Goal: Answer question/provide support

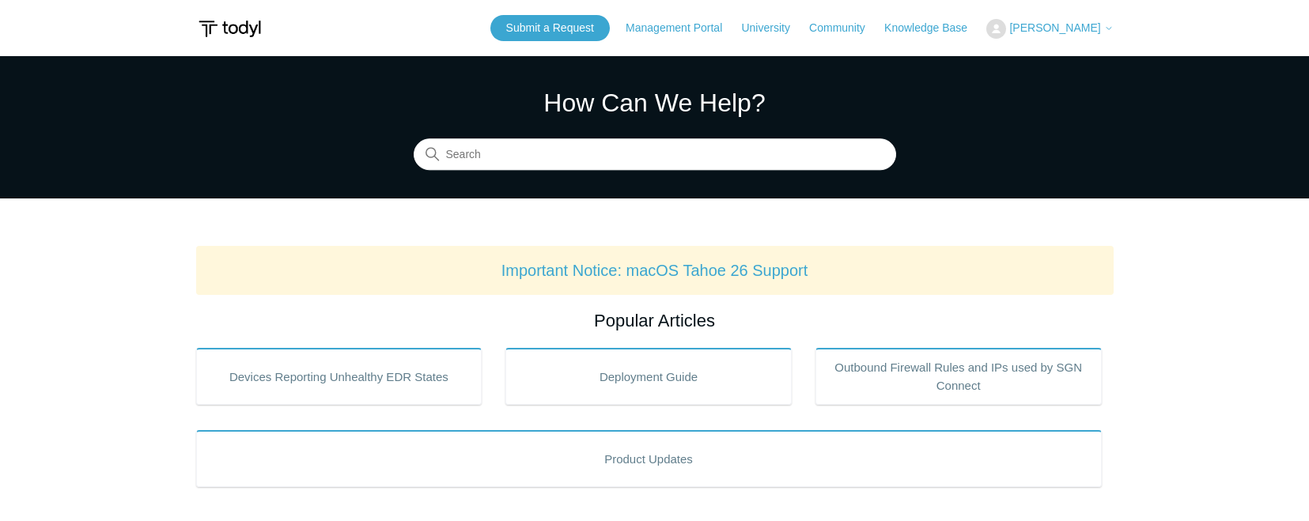
click at [1104, 36] on button "[PERSON_NAME]" at bounding box center [1049, 29] width 127 height 20
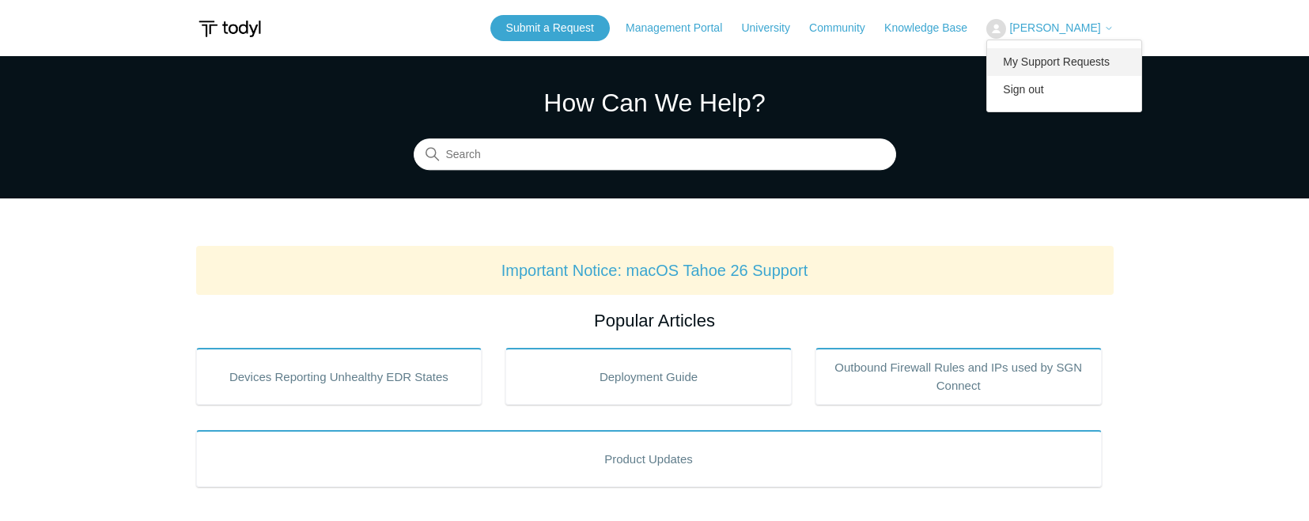
click at [1083, 61] on link "My Support Requests" at bounding box center [1064, 62] width 154 height 28
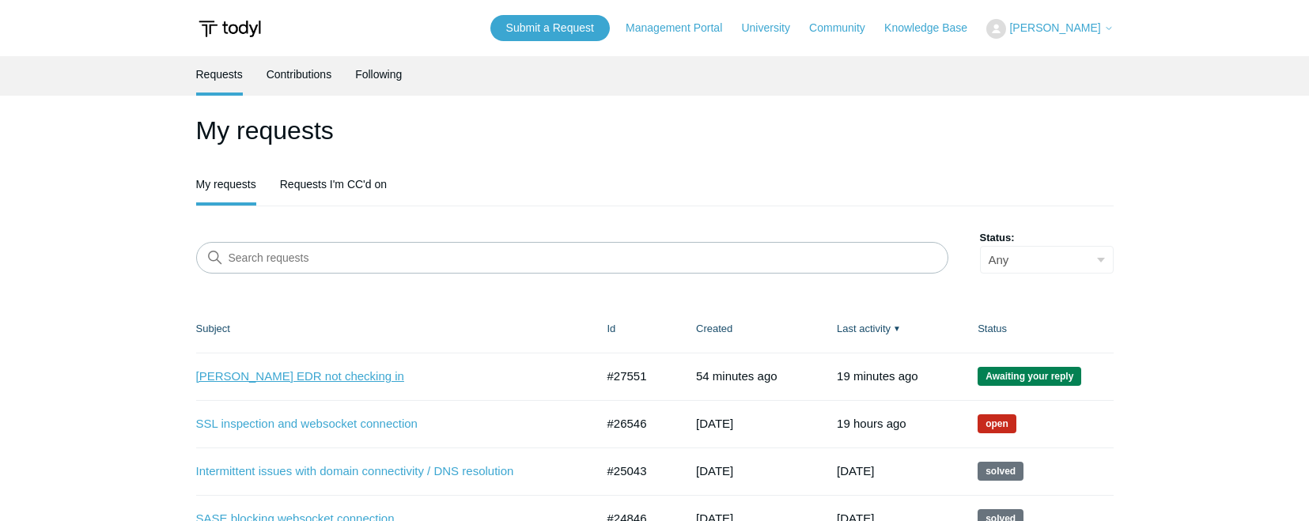
click at [269, 377] on link "[PERSON_NAME] EDR not checking in" at bounding box center [384, 377] width 376 height 18
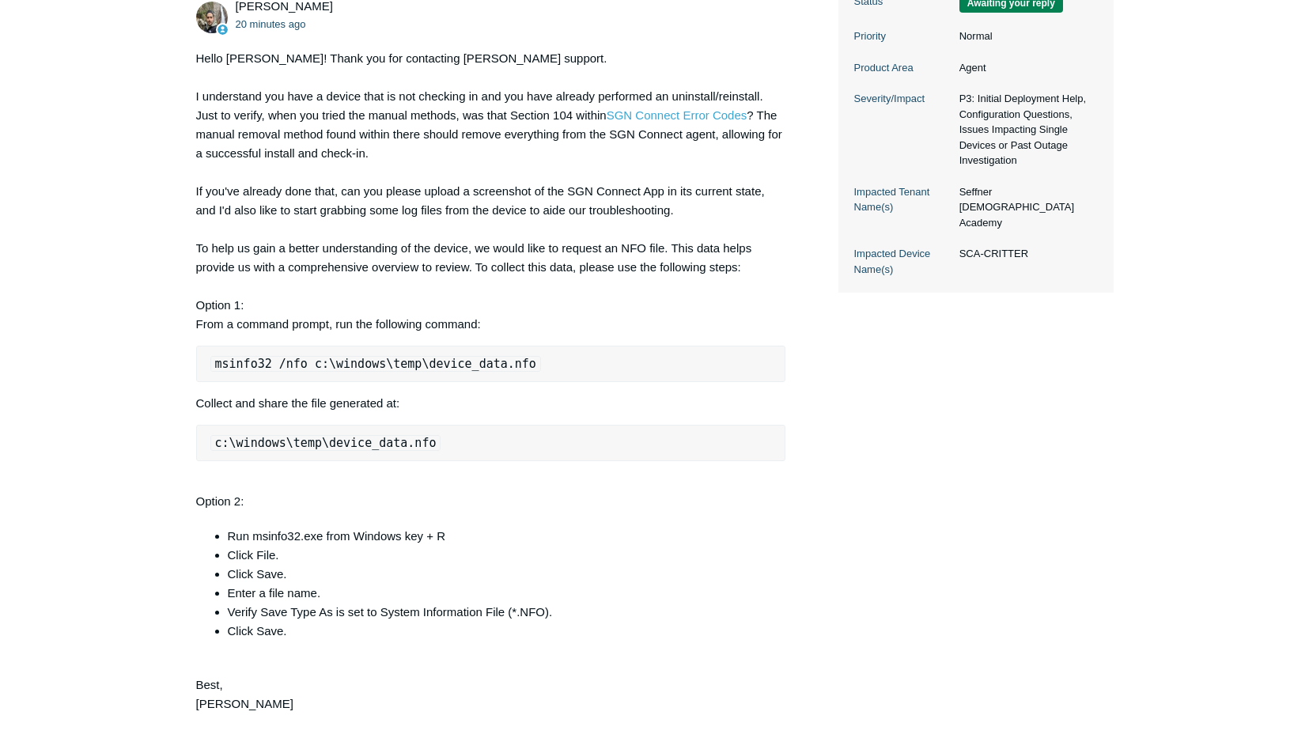
scroll to position [651, 0]
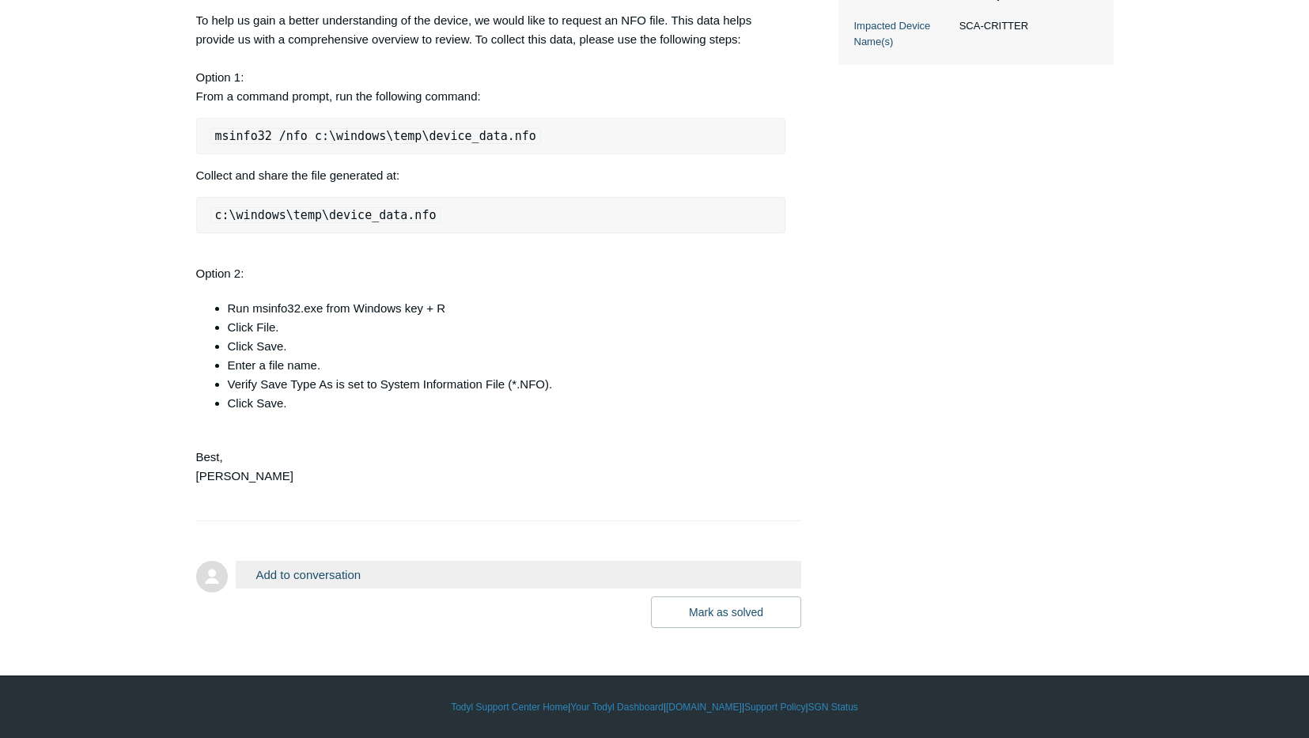
click at [437, 521] on button "Add to conversation" at bounding box center [519, 575] width 566 height 28
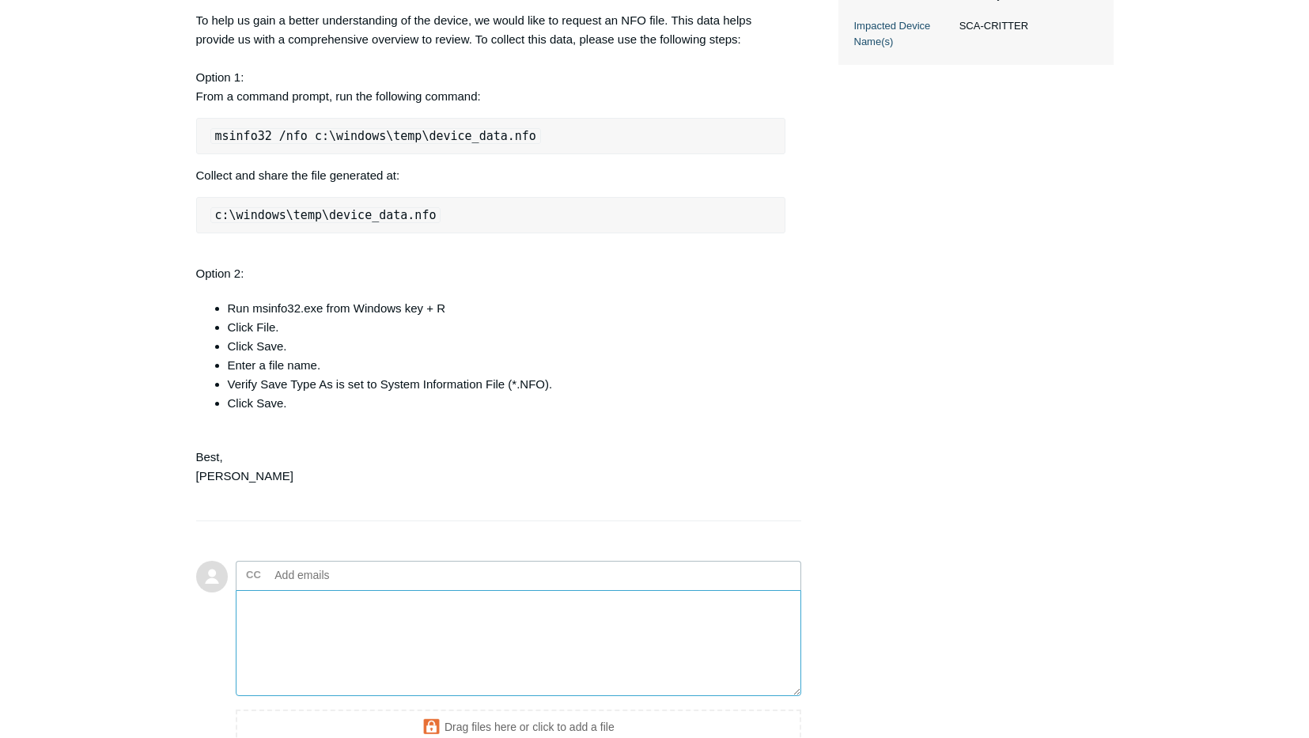
click at [375, 521] on textarea "Add your reply" at bounding box center [519, 643] width 566 height 107
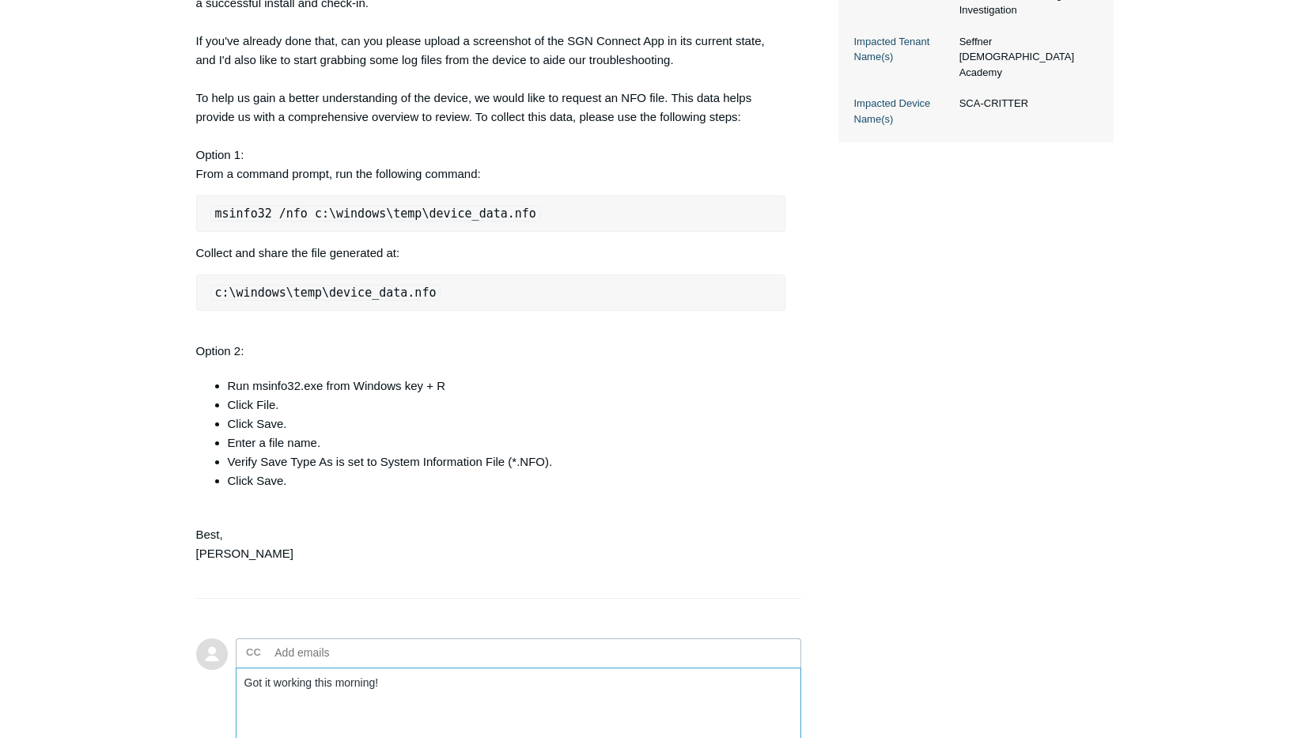
scroll to position [824, 0]
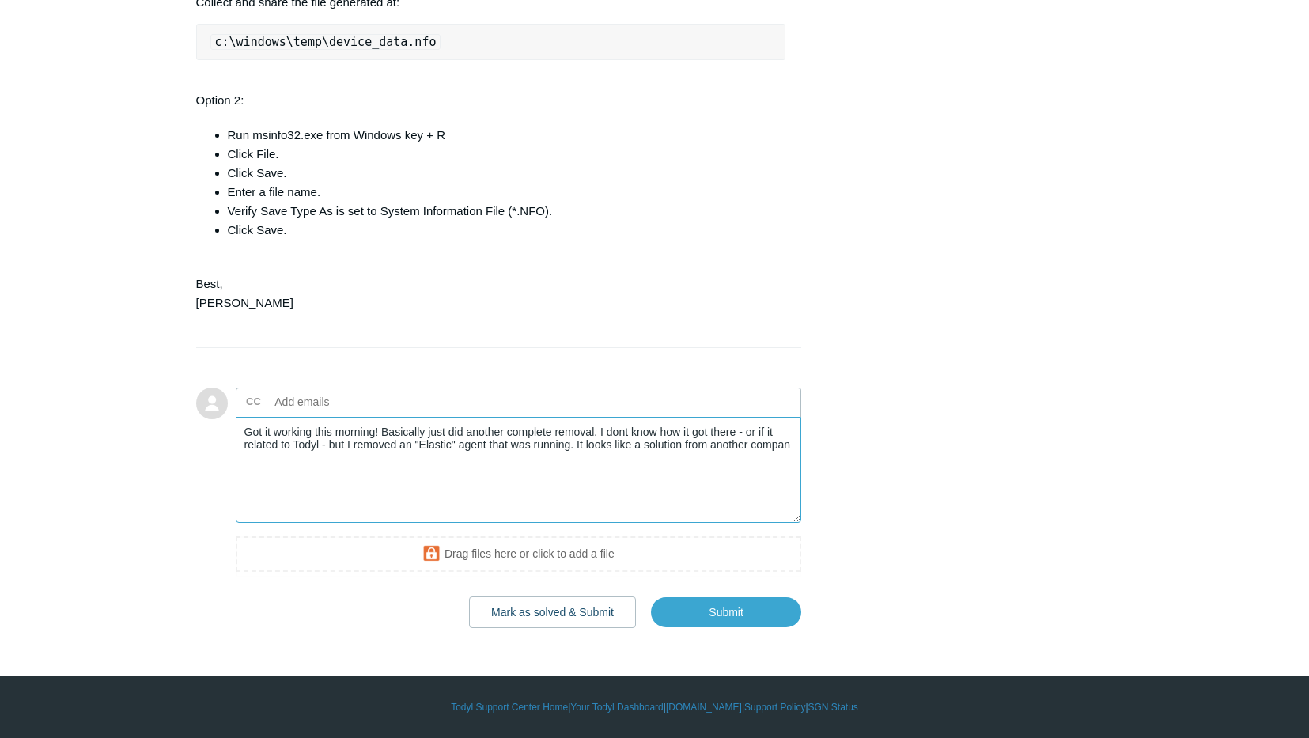
type textarea "Got it working this morning! Basically just did another complete removal. I don…"
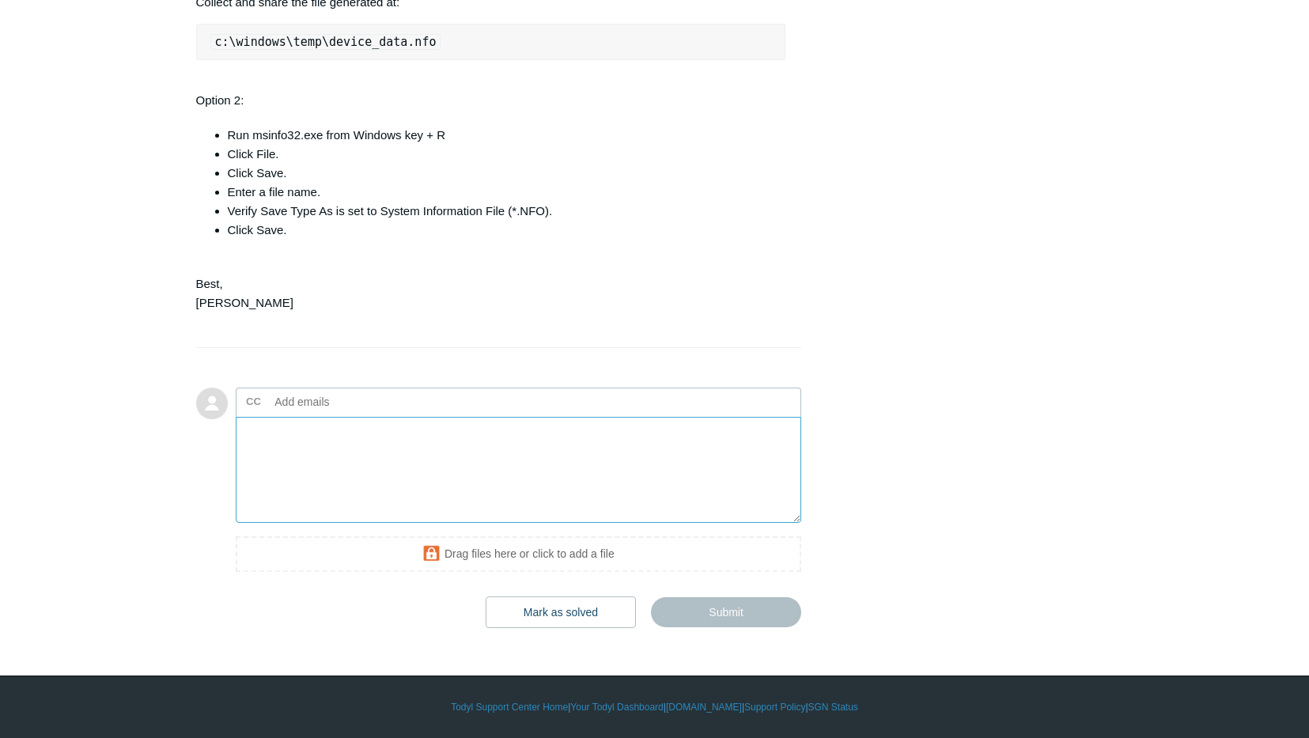
click at [370, 479] on textarea "Add your reply" at bounding box center [519, 470] width 566 height 107
click at [428, 486] on textarea "Add your reply" at bounding box center [519, 470] width 566 height 107
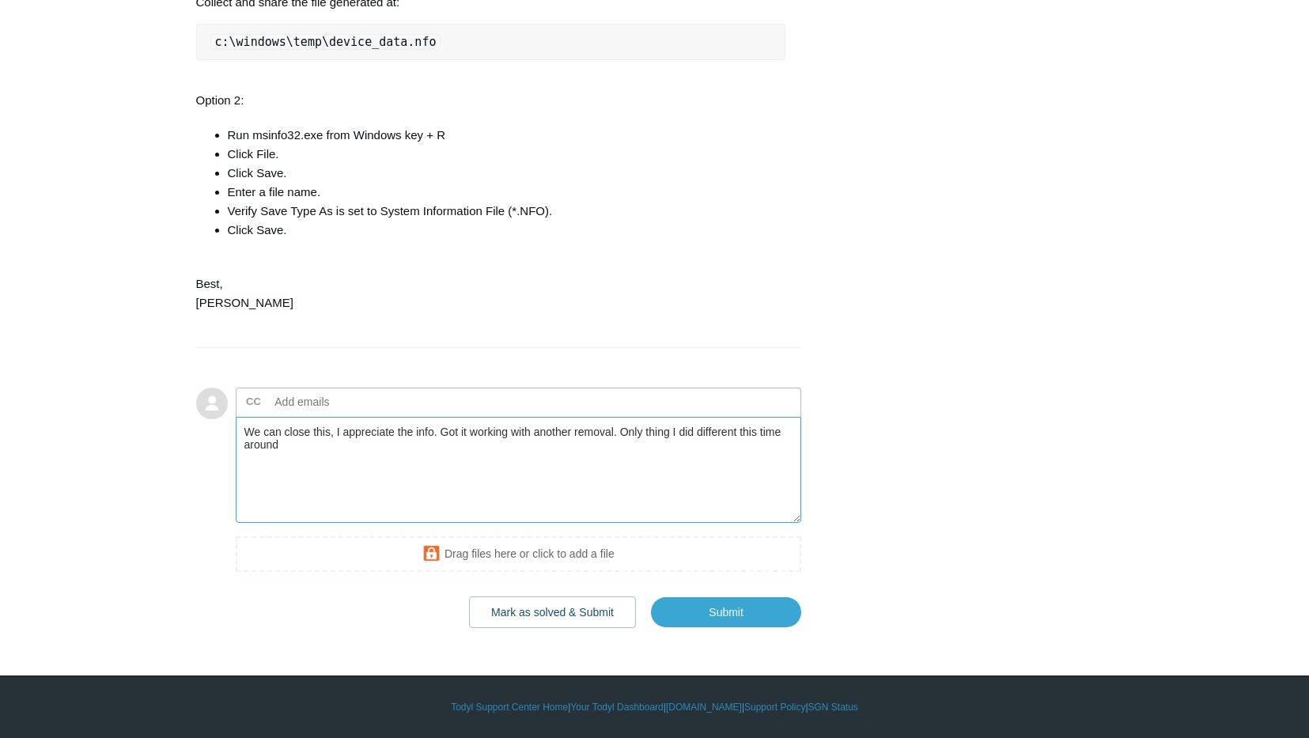
type textarea "We can close this, I appreciate the info. Got it working with another removal. …"
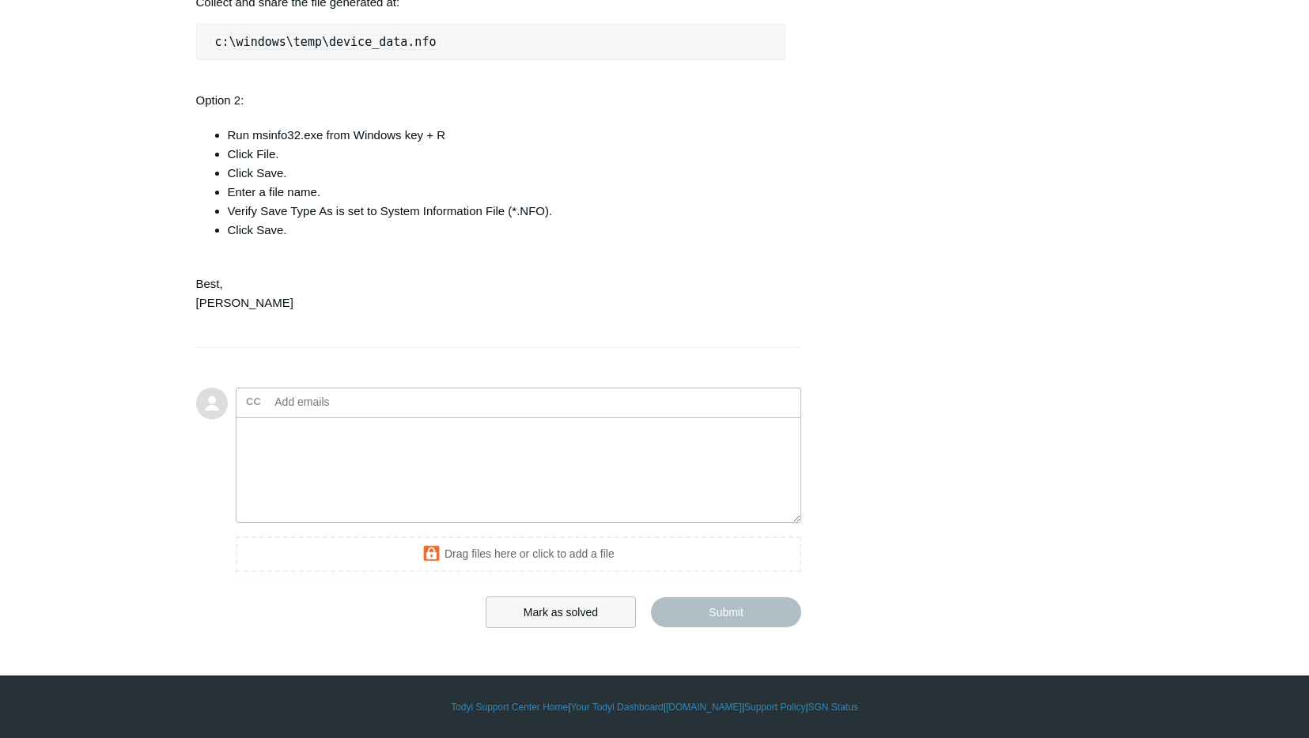
click at [555, 521] on button "Mark as solved" at bounding box center [561, 612] width 150 height 32
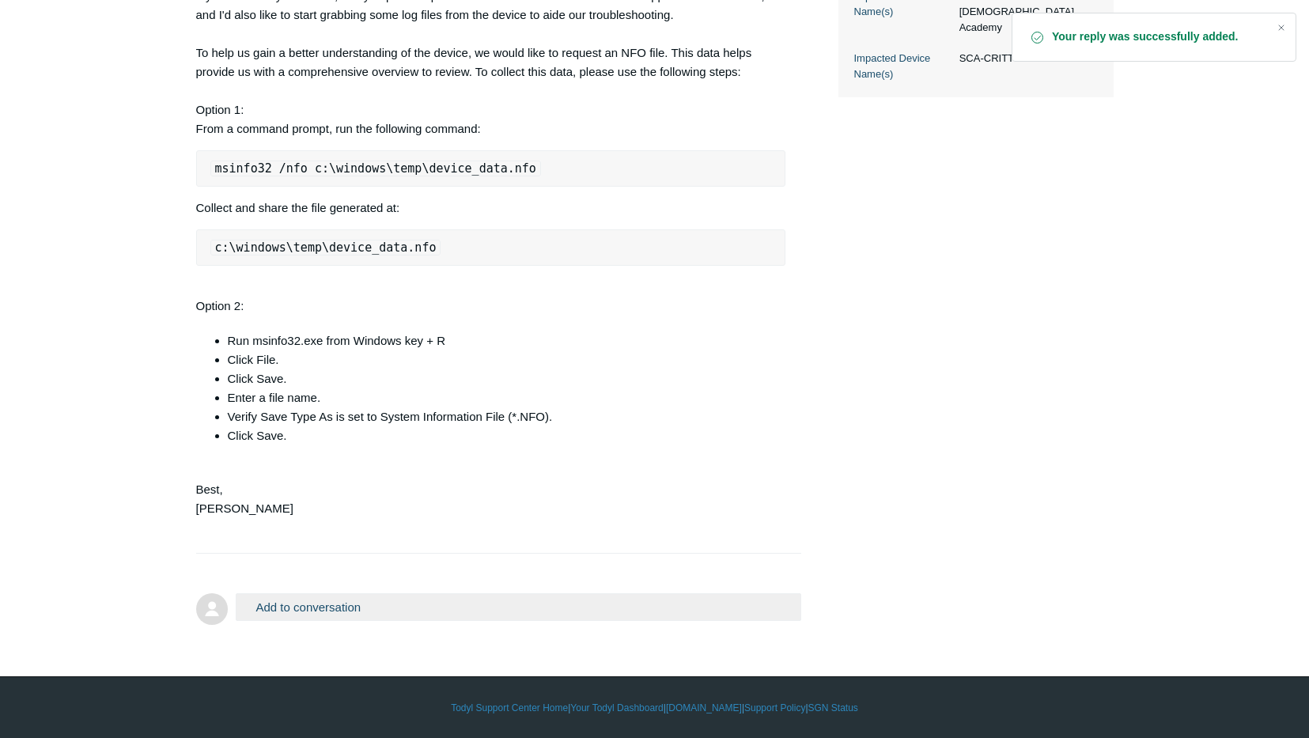
scroll to position [619, 0]
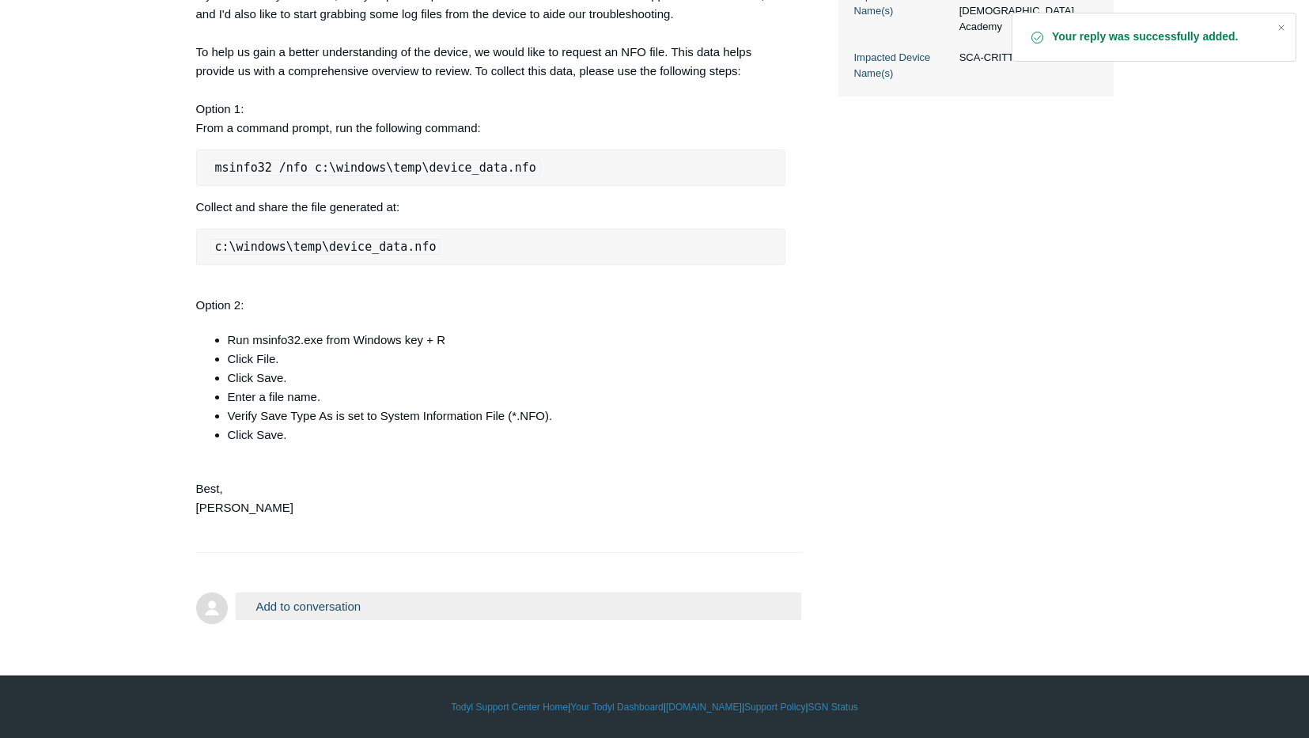
click at [480, 594] on button "Add to conversation" at bounding box center [519, 606] width 566 height 28
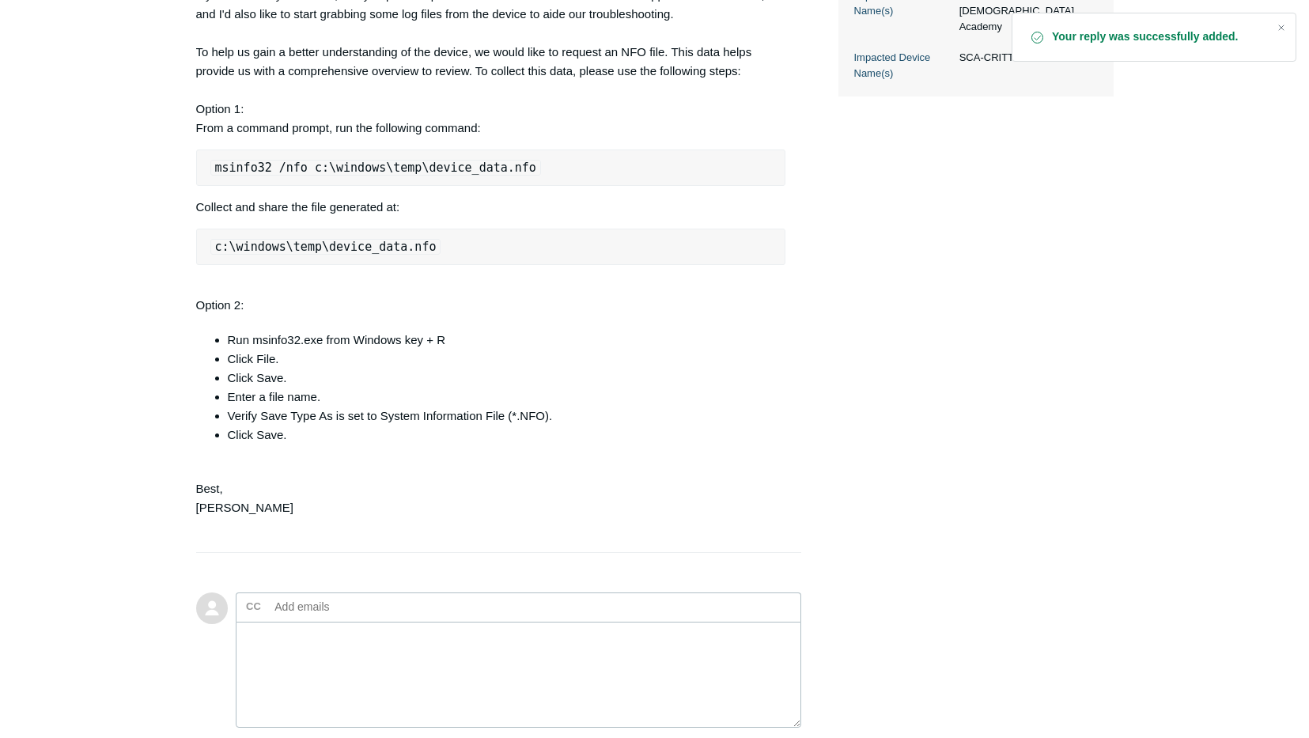
click at [471, 609] on ul "CC Add emails" at bounding box center [519, 606] width 566 height 29
click at [460, 641] on textarea "Add your reply" at bounding box center [519, 675] width 566 height 107
type textarea "We are good to go on this. Many thanks"
drag, startPoint x: 112, startPoint y: 570, endPoint x: 120, endPoint y: 582, distance: 14.9
click at [120, 582] on main "Requests Contributions Following Todyl Support Center My activities Todyl EDR n…" at bounding box center [654, 134] width 1309 height 1395
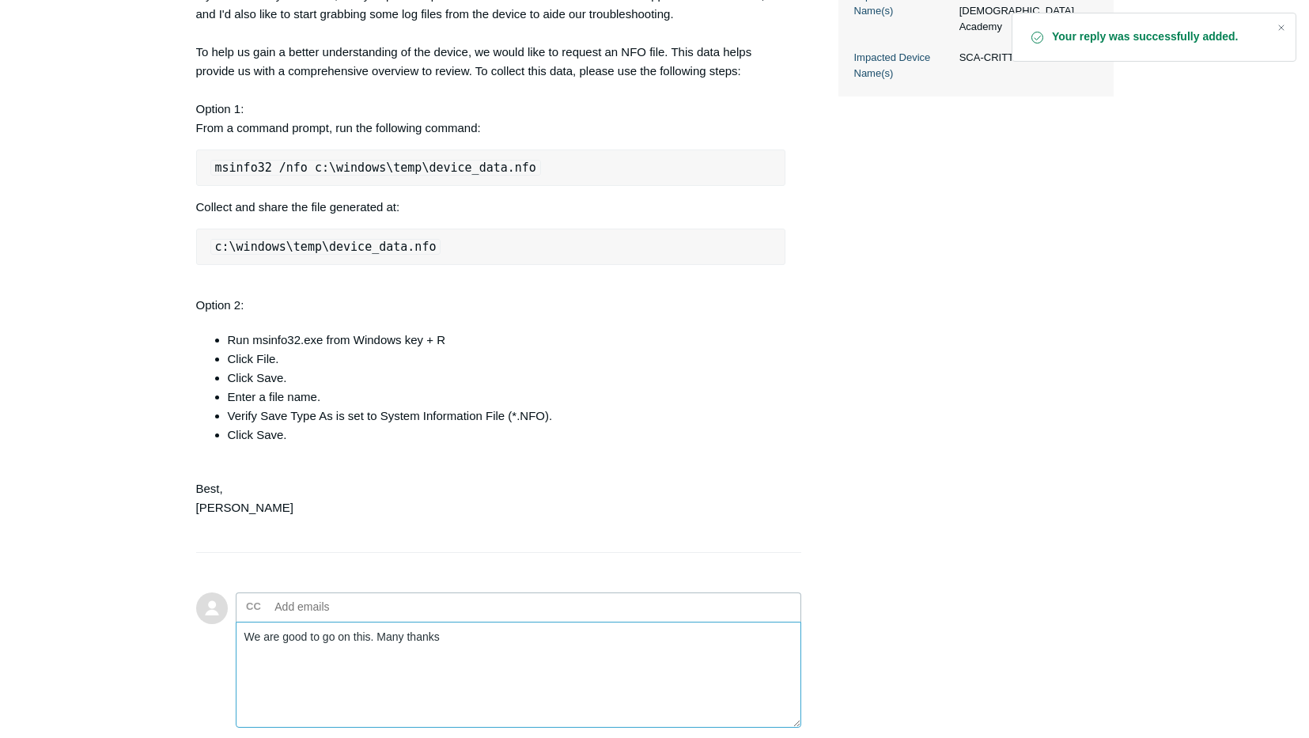
click at [468, 666] on textarea "We are good to go on this. Many thanks" at bounding box center [519, 675] width 566 height 107
click at [14, 498] on main "Requests Contributions Following Todyl Support Center My activities Todyl EDR n…" at bounding box center [654, 134] width 1309 height 1395
click at [509, 639] on textarea "We are good to go on this. Many thanks" at bounding box center [519, 675] width 566 height 107
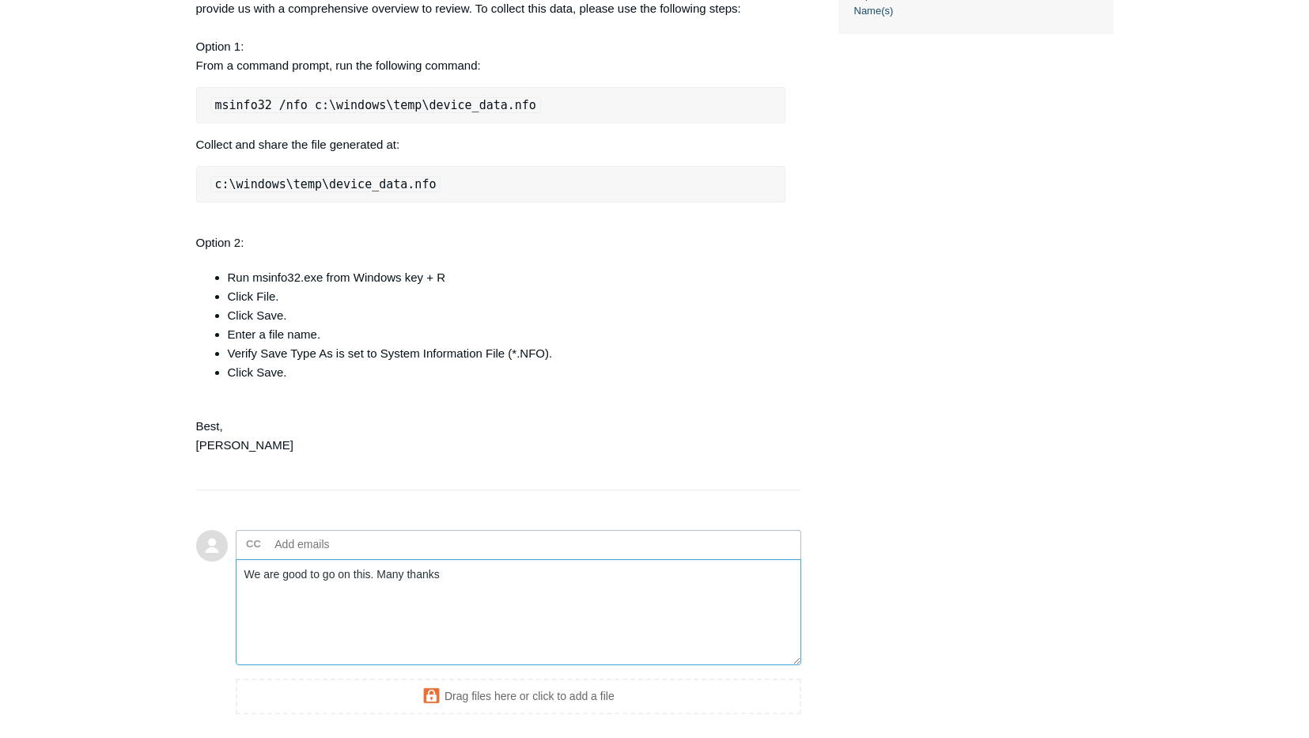
scroll to position [778, 0]
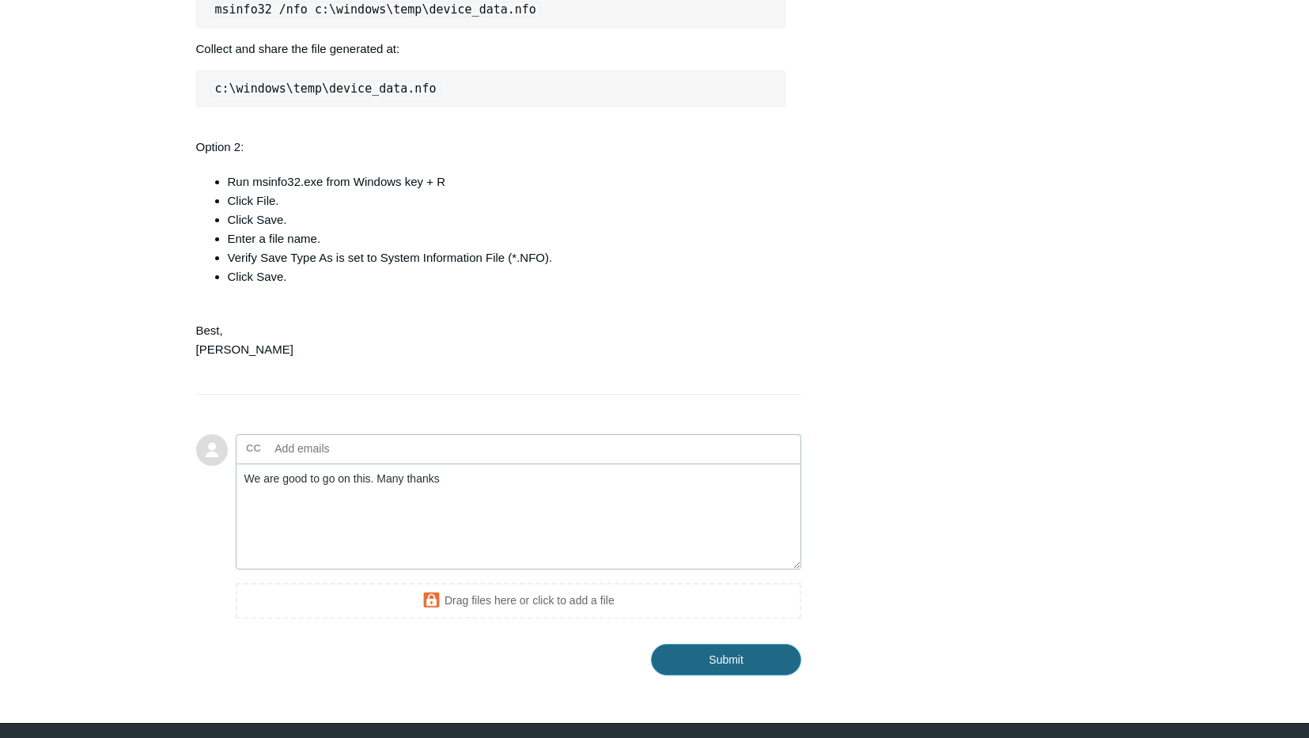
click at [757, 670] on input "Submit" at bounding box center [726, 660] width 150 height 32
